Goal: Information Seeking & Learning: Compare options

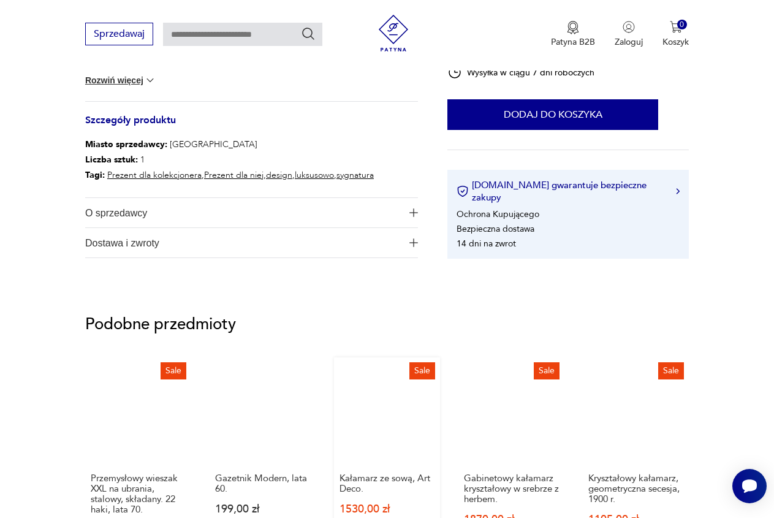
scroll to position [708, 0]
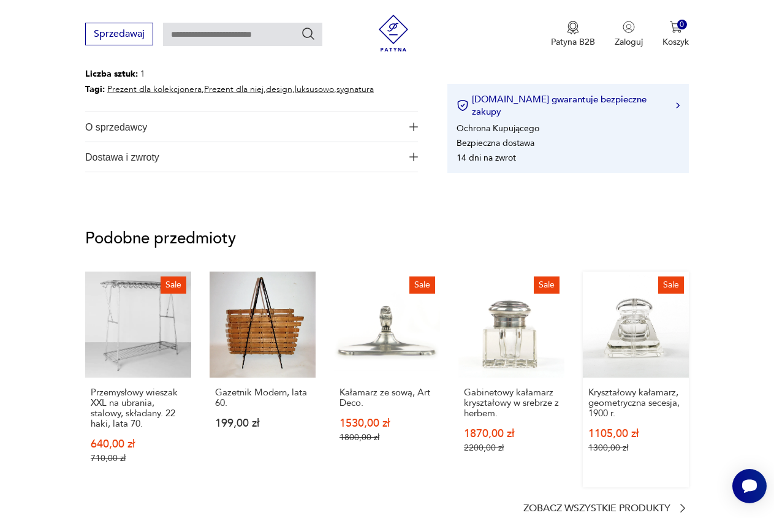
click at [629, 344] on link "Sale Kryształowy kałamarz, geometryczna secesja, 1900 r. 1105,00 zł 1300,00 zł" at bounding box center [636, 379] width 106 height 216
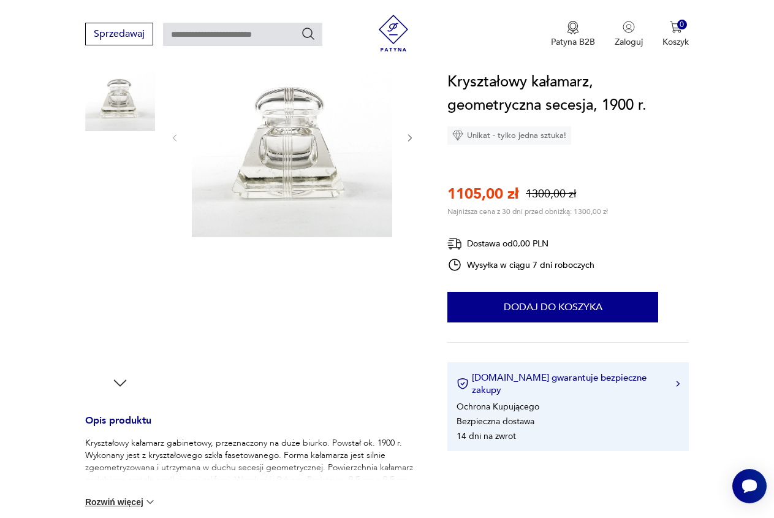
scroll to position [187, 0]
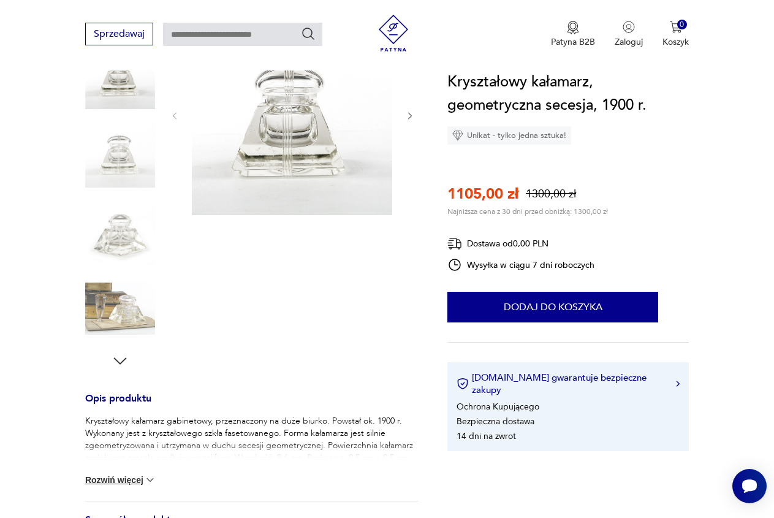
click at [126, 314] on img at bounding box center [120, 309] width 70 height 70
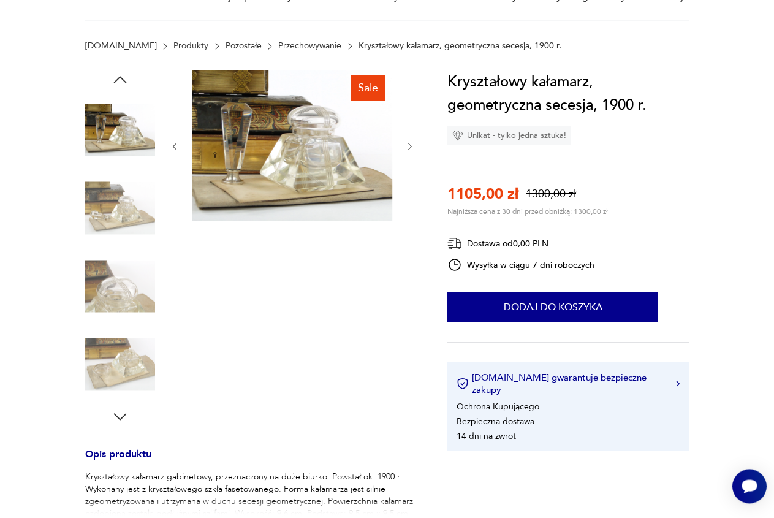
scroll to position [62, 0]
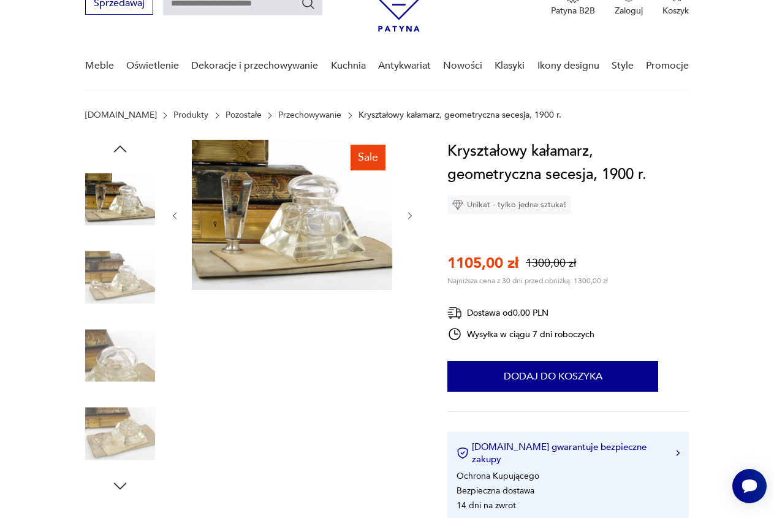
click at [132, 353] on img at bounding box center [120, 355] width 70 height 70
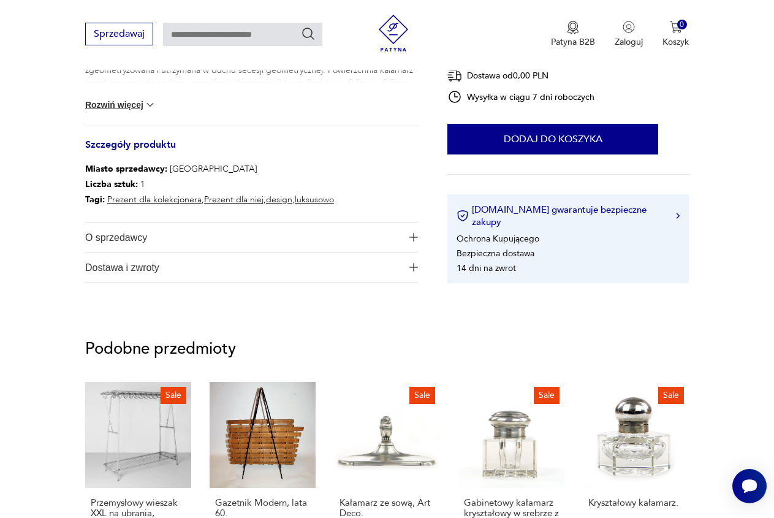
scroll to position [687, 0]
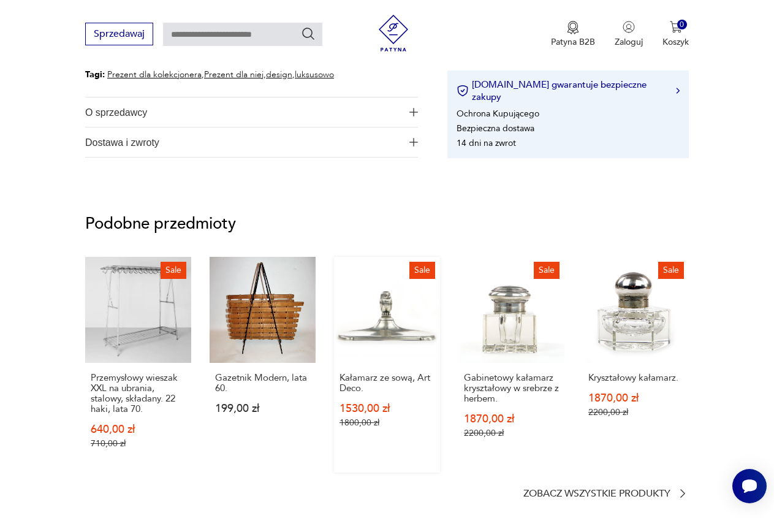
click at [394, 340] on link "Sale Kałamarz ze sową, Art Deco. 1530,00 zł 1800,00 zł" at bounding box center [387, 365] width 106 height 216
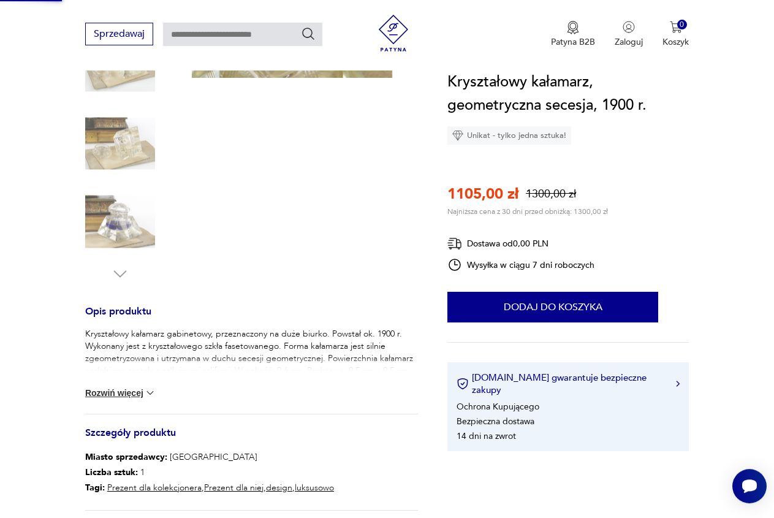
scroll to position [86, 0]
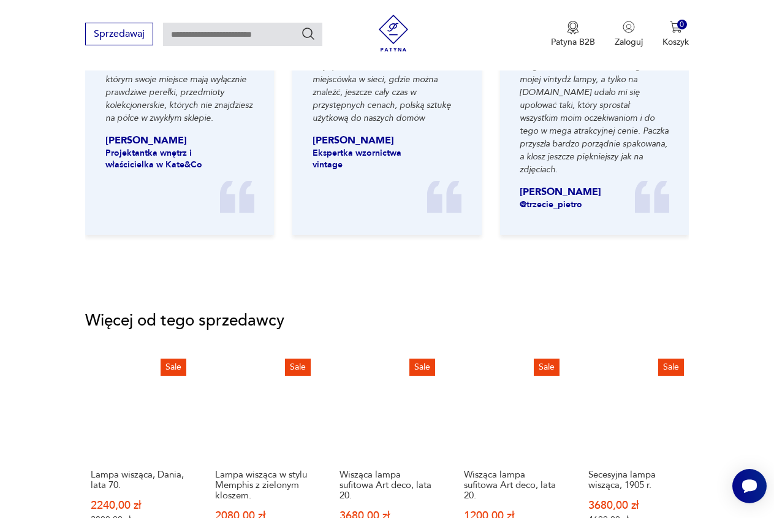
scroll to position [1437, 0]
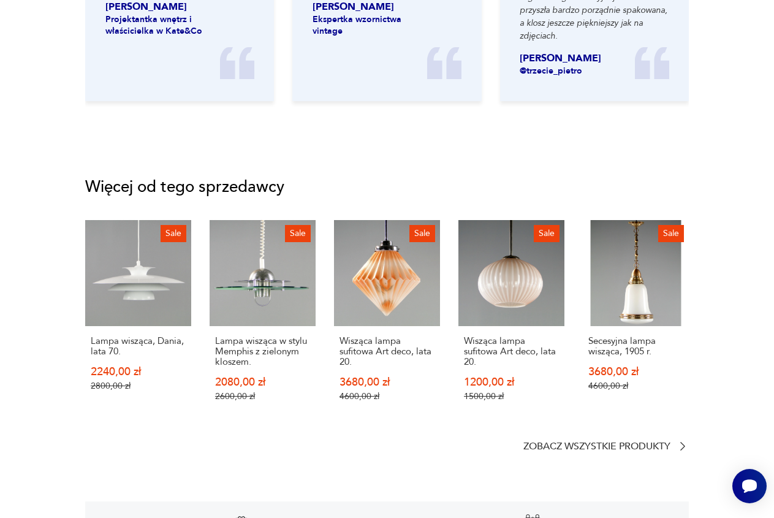
scroll to position [86, 0]
